Goal: Download file/media

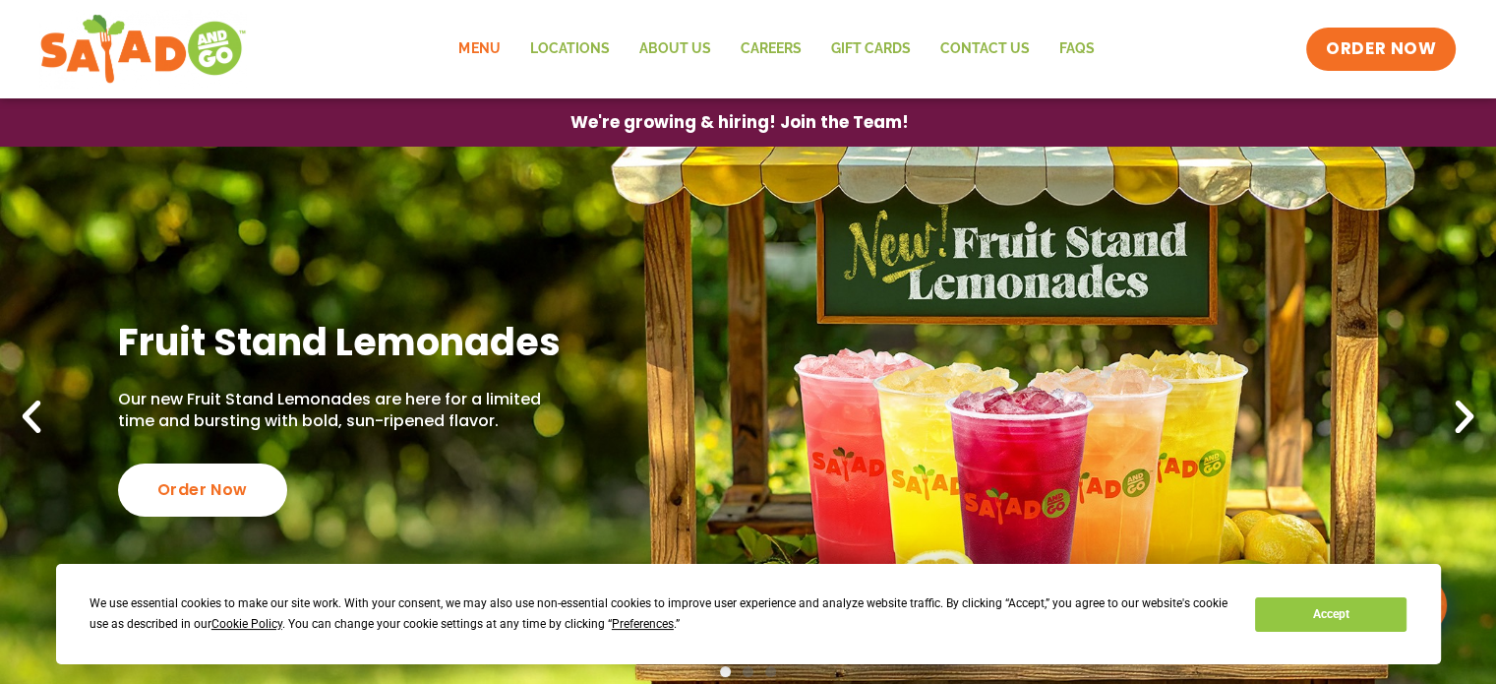
click at [486, 42] on link "Menu" at bounding box center [479, 49] width 71 height 45
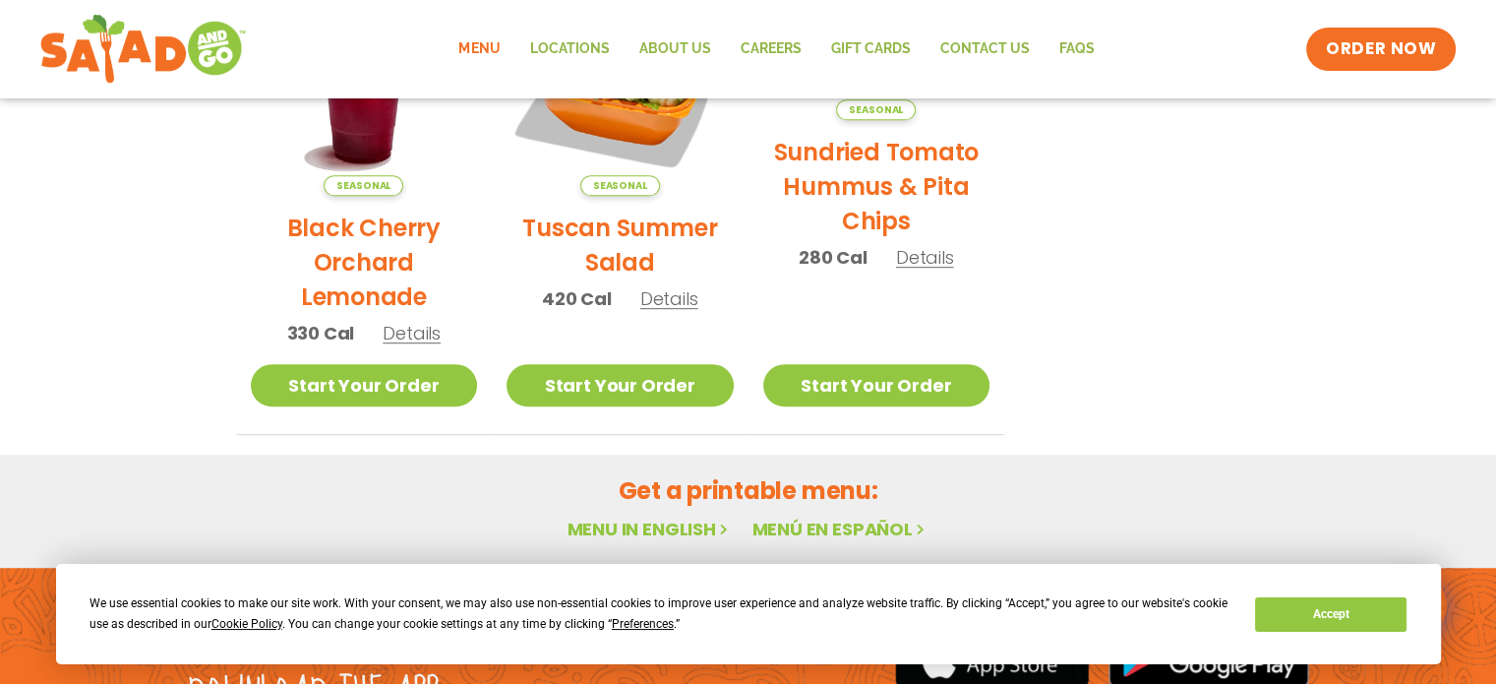
scroll to position [1265, 0]
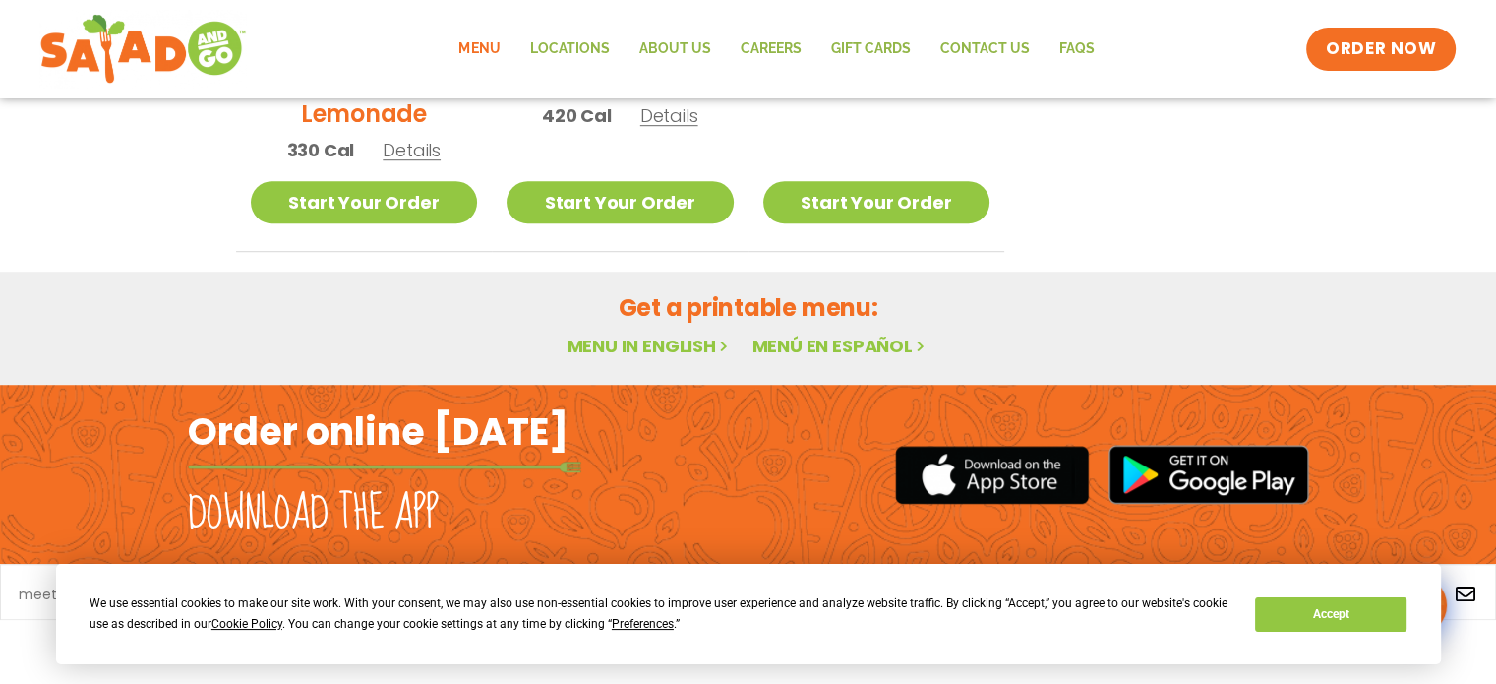
click at [633, 349] on link "Menu in English" at bounding box center [649, 346] width 165 height 25
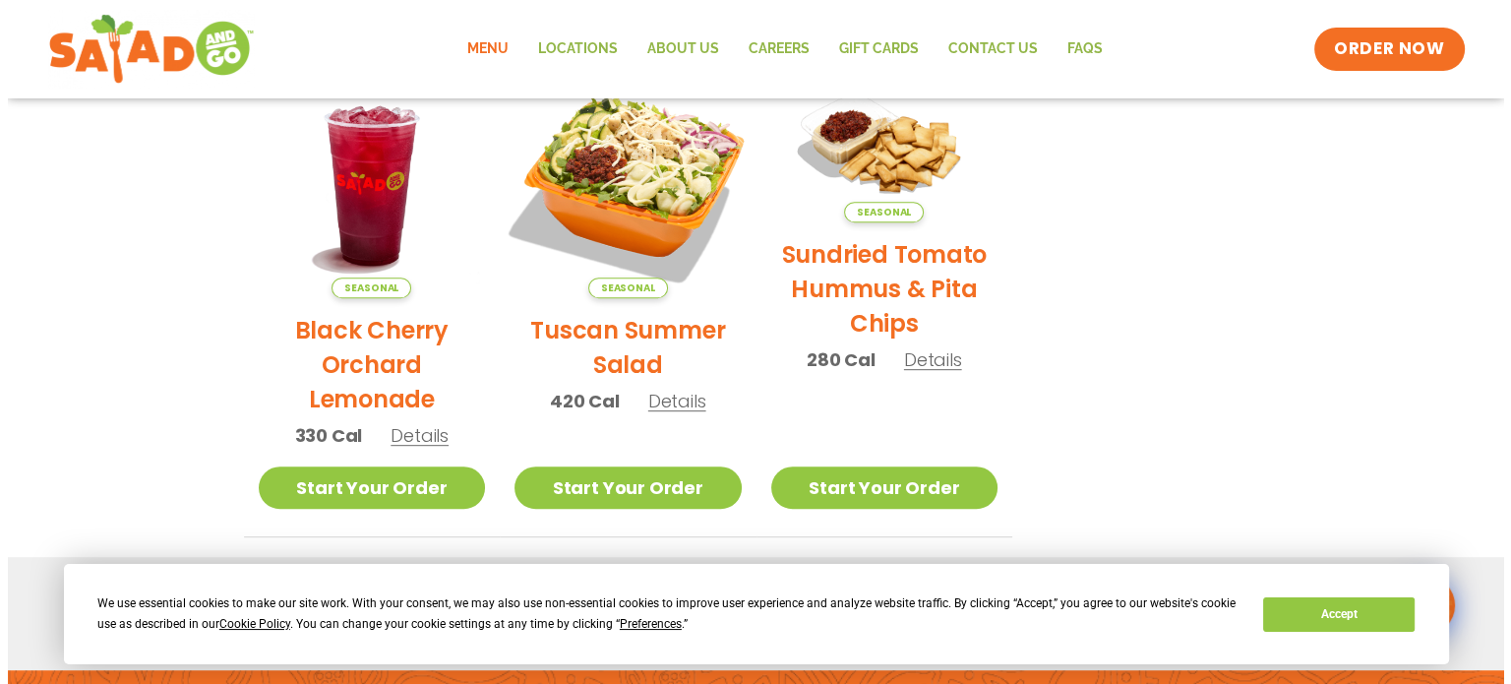
scroll to position [984, 0]
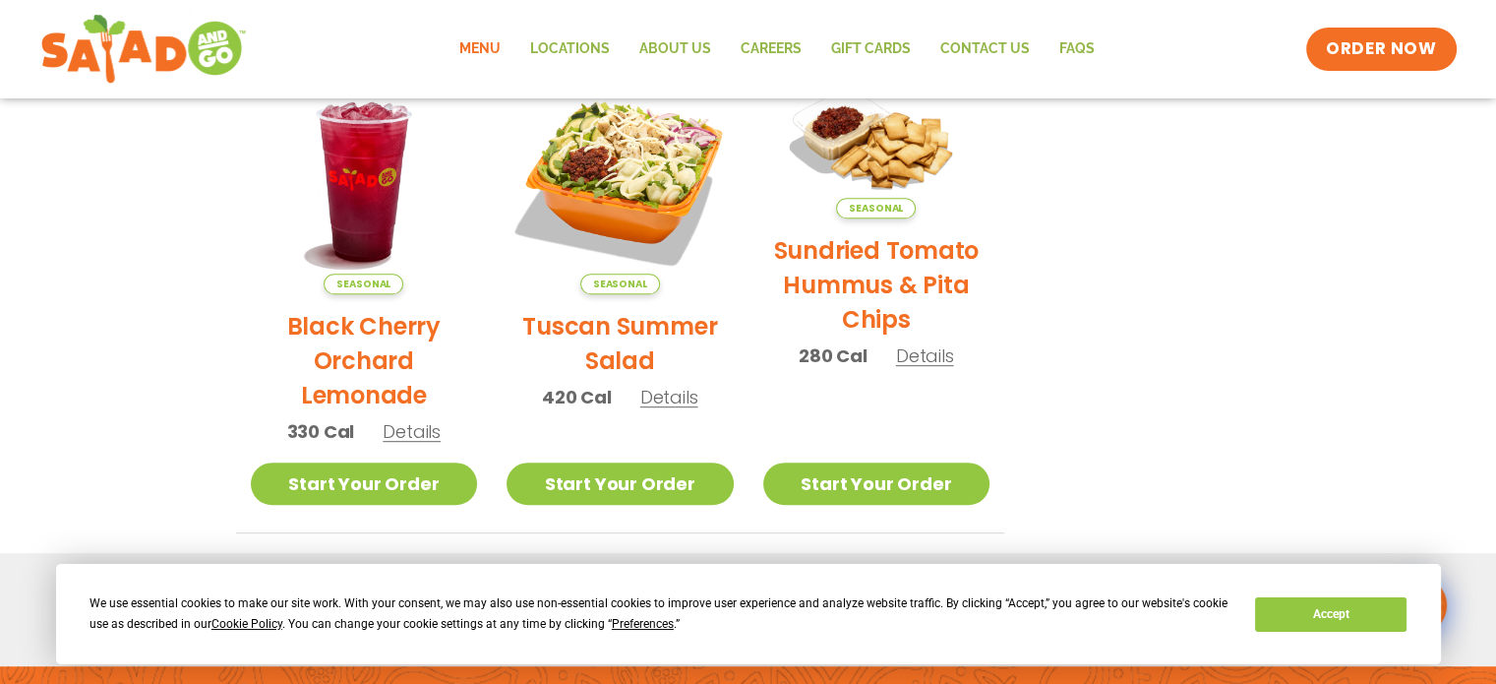
click at [681, 403] on span "Details" at bounding box center [669, 397] width 58 height 25
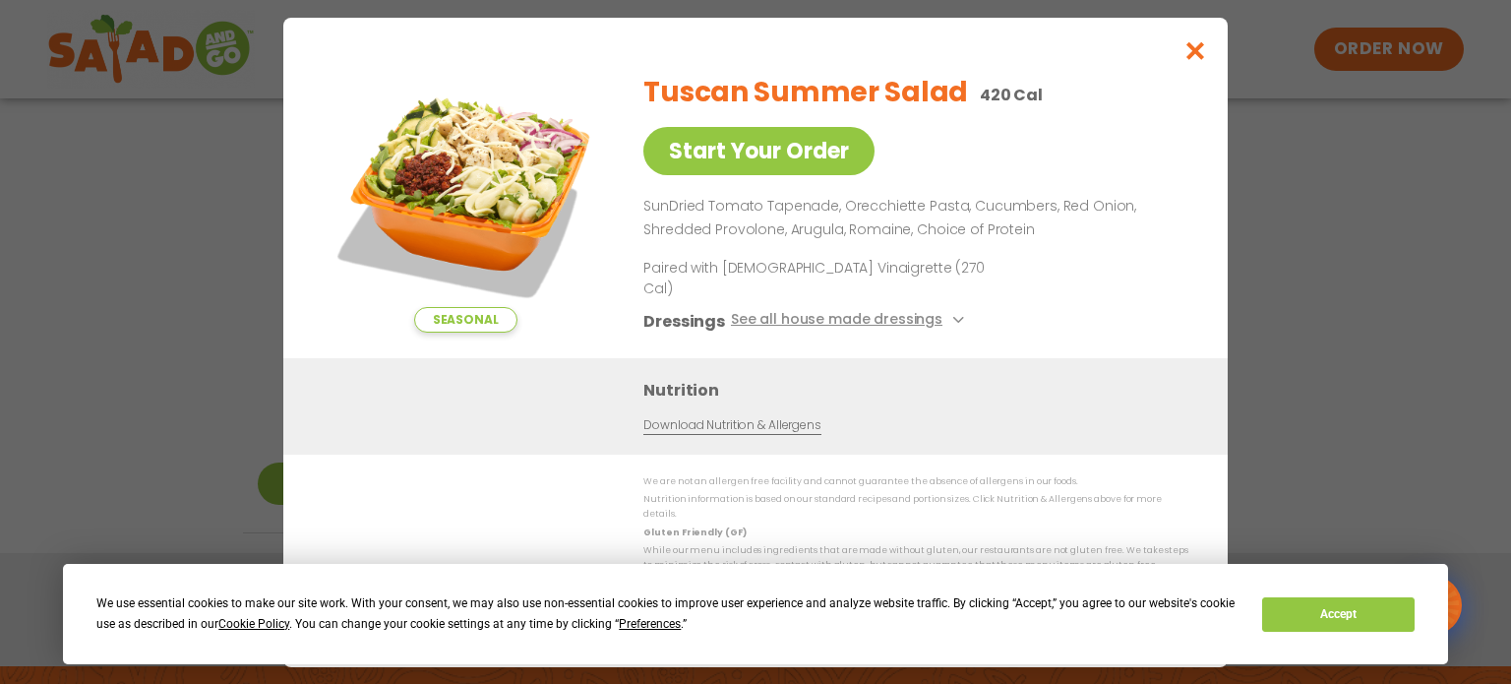
click at [709, 420] on link "Download Nutrition & Allergens" at bounding box center [731, 424] width 177 height 19
